Goal: Information Seeking & Learning: Check status

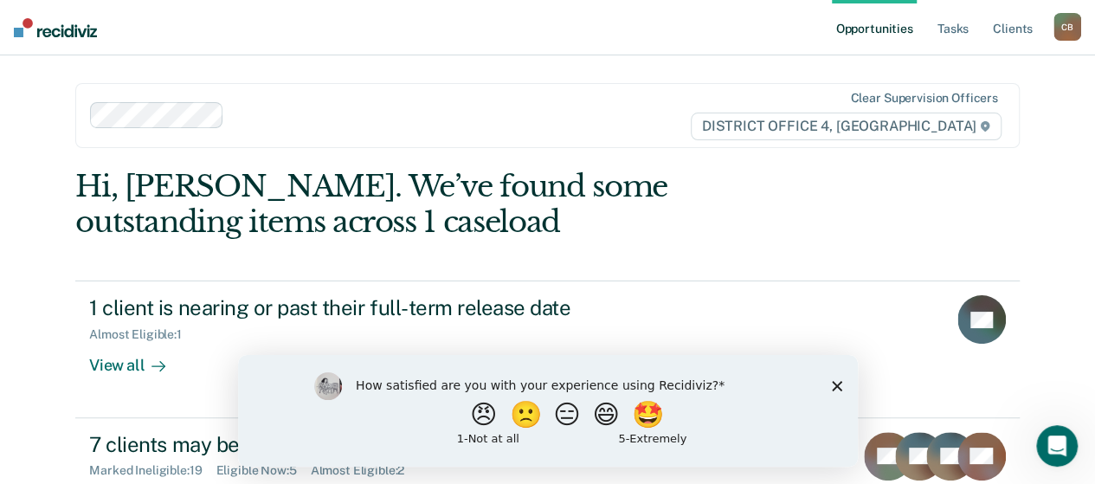
click at [833, 382] on polygon "Close survey" at bounding box center [836, 385] width 10 height 10
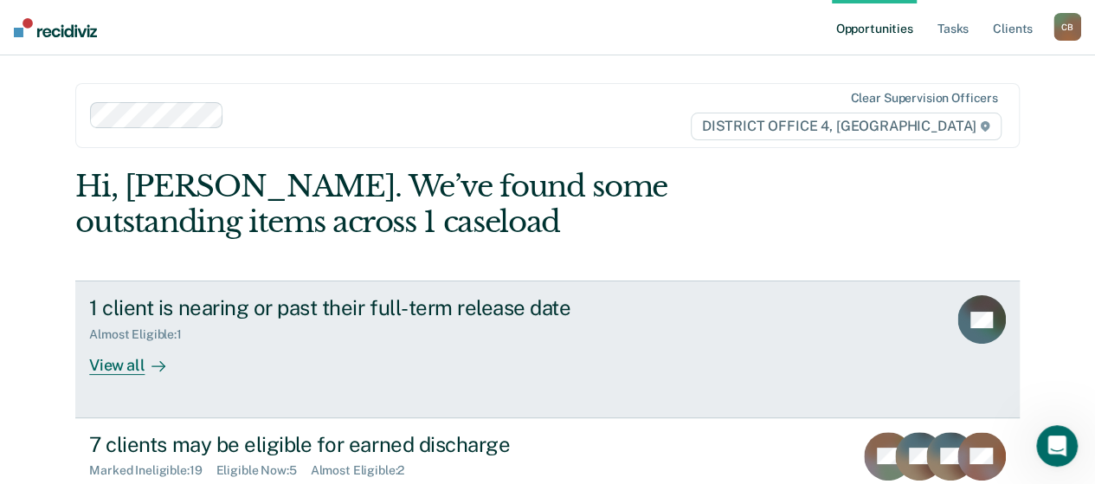
click at [759, 329] on link "1 client is nearing or past their full-term release date Almost Eligible : 1 Vi…" at bounding box center [547, 348] width 944 height 137
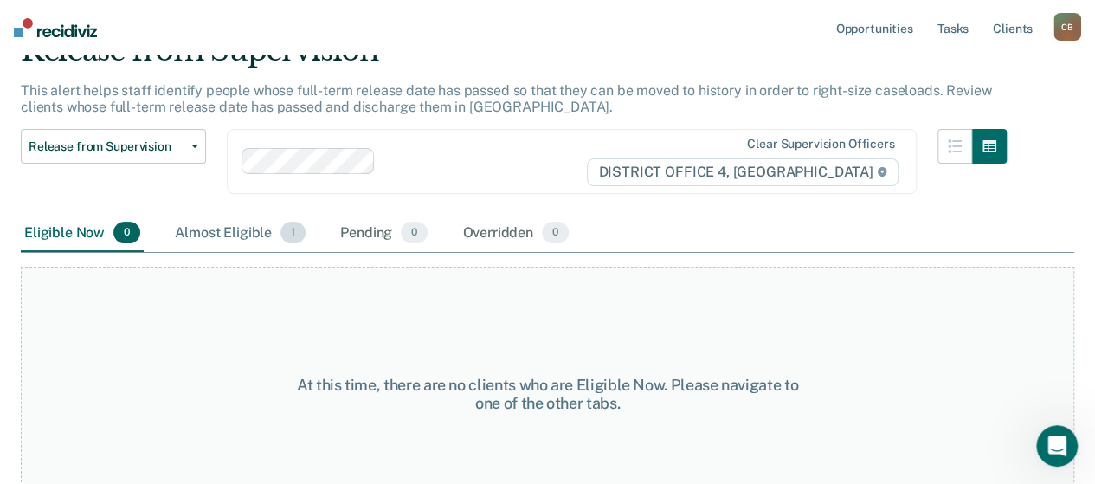
click at [218, 241] on div "Almost Eligible 1" at bounding box center [240, 234] width 138 height 38
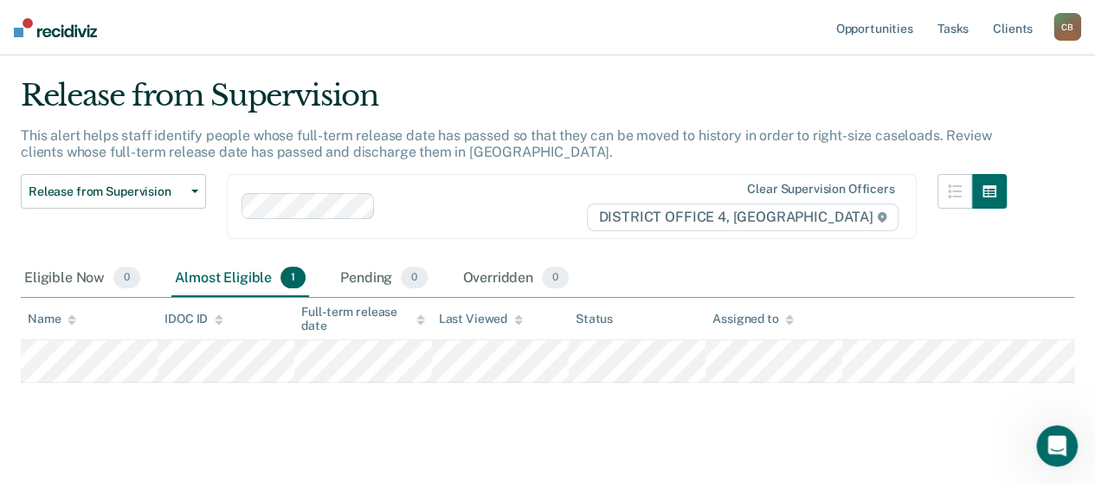
scroll to position [64, 0]
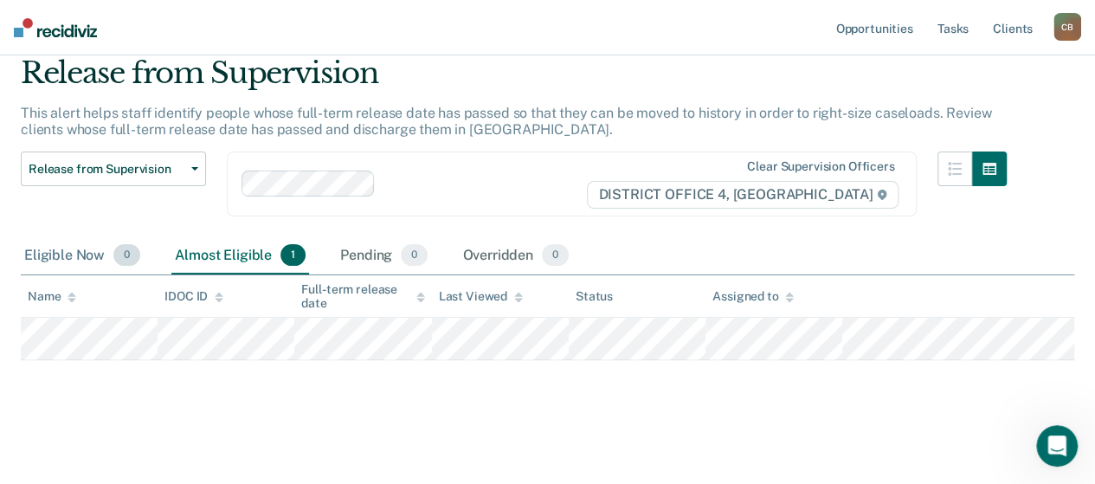
click at [62, 247] on div "Eligible Now 0" at bounding box center [82, 256] width 123 height 38
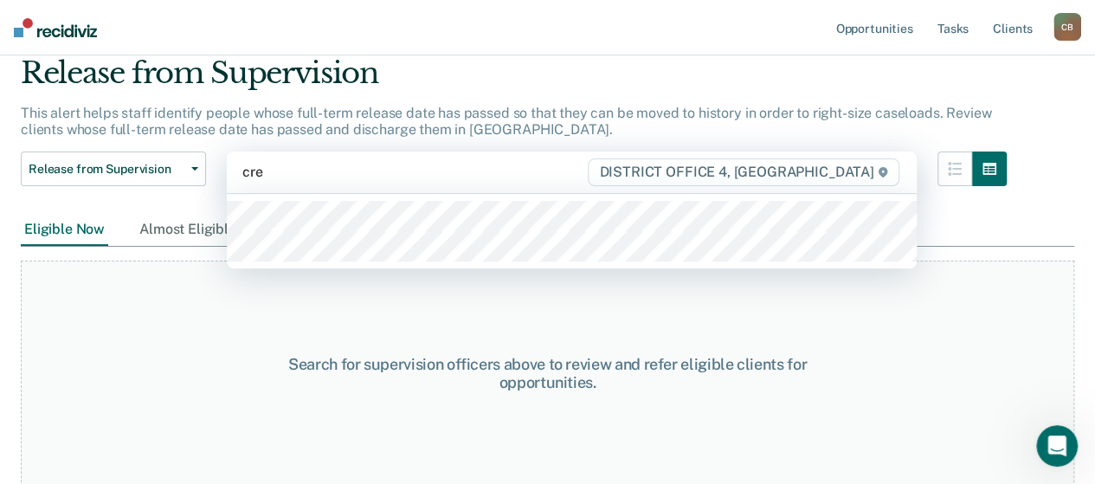
type input "cree"
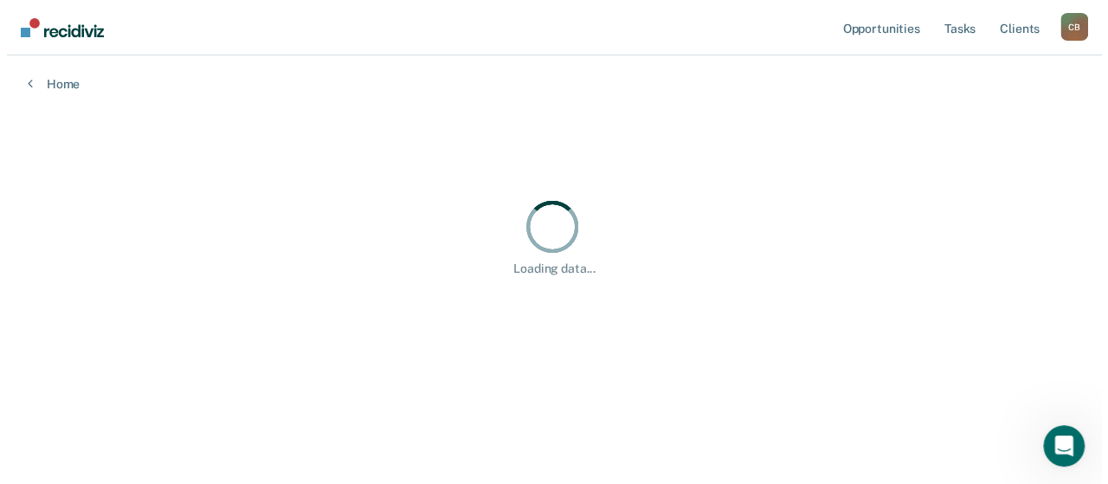
scroll to position [0, 0]
